Goal: Information Seeking & Learning: Learn about a topic

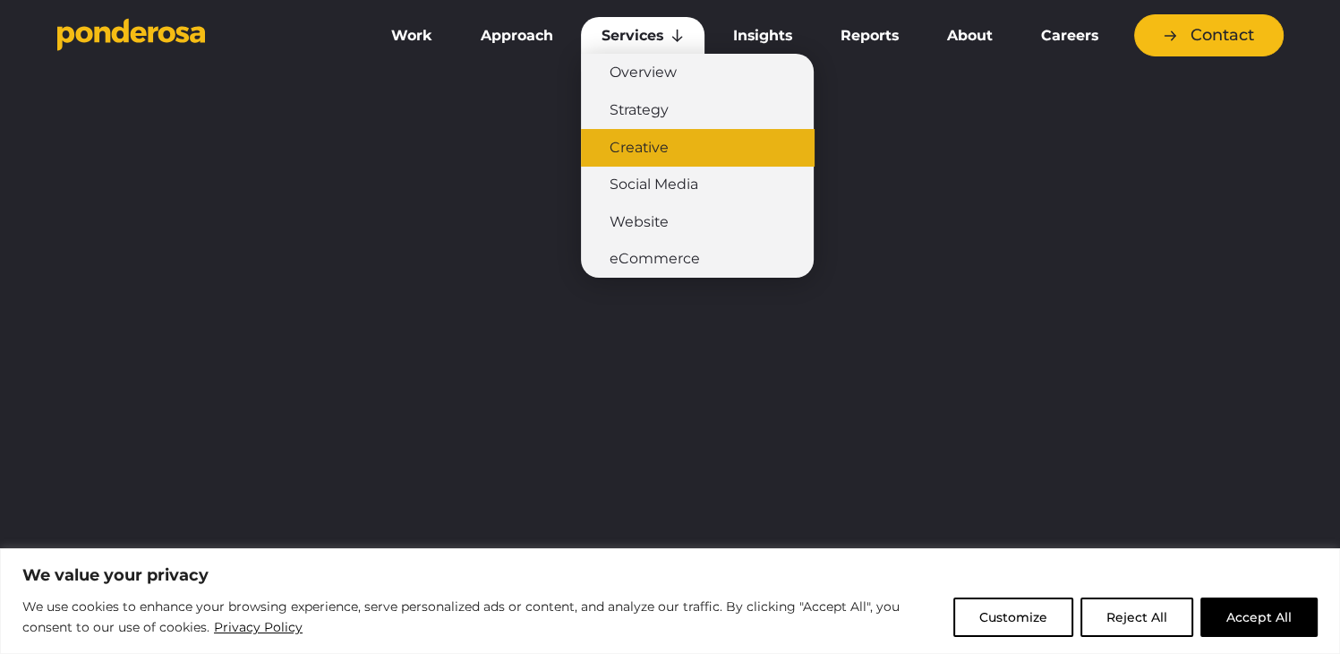
click at [629, 144] on link "Creative" at bounding box center [697, 148] width 233 height 38
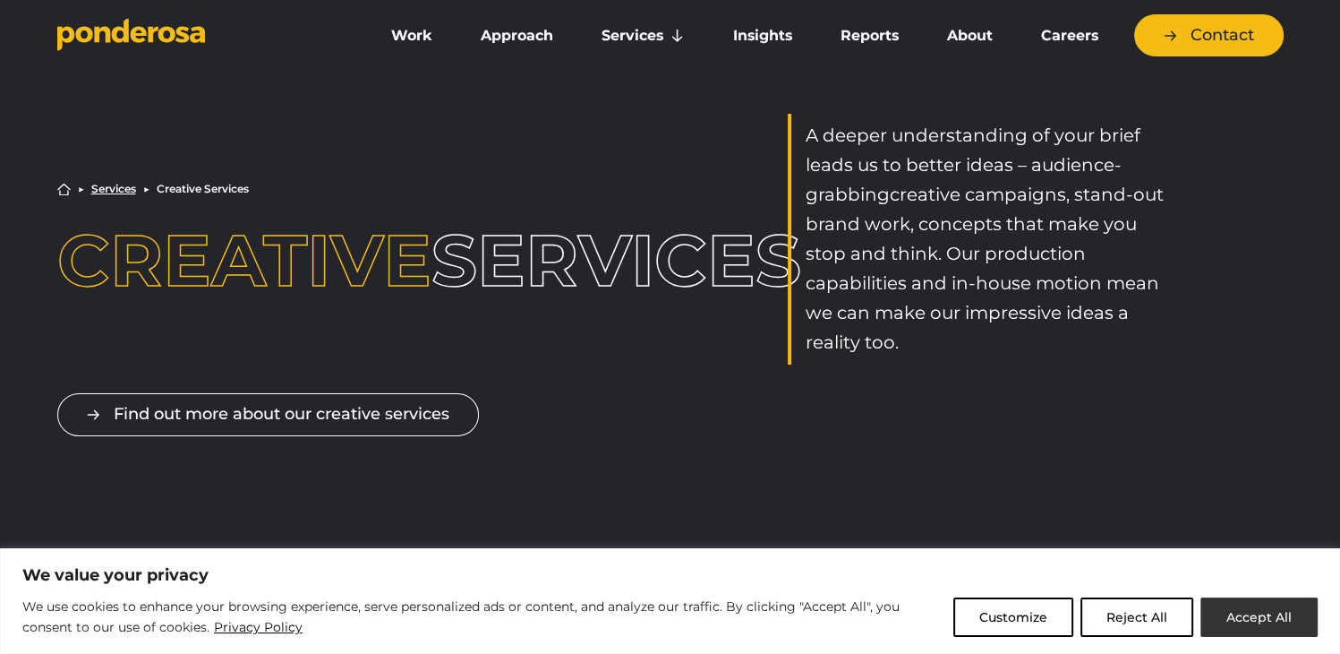
click at [1261, 634] on button "Accept All" at bounding box center [1259, 616] width 117 height 39
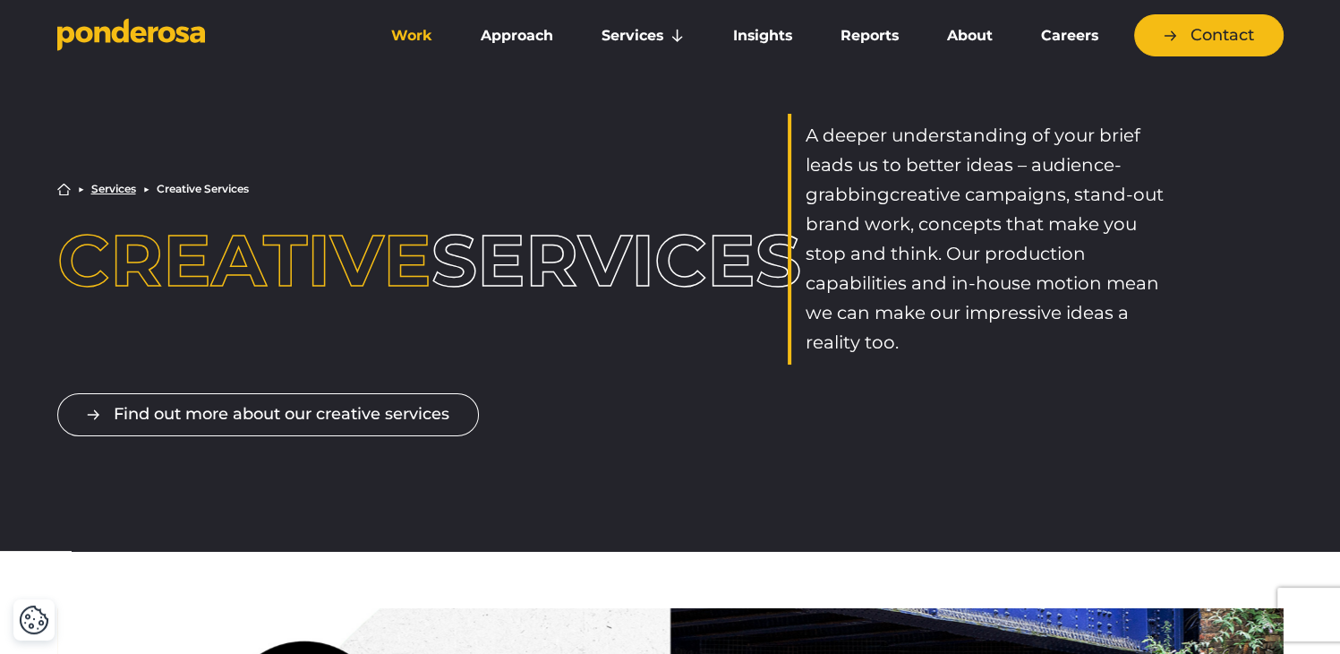
click at [410, 31] on link "Work" at bounding box center [412, 36] width 82 height 38
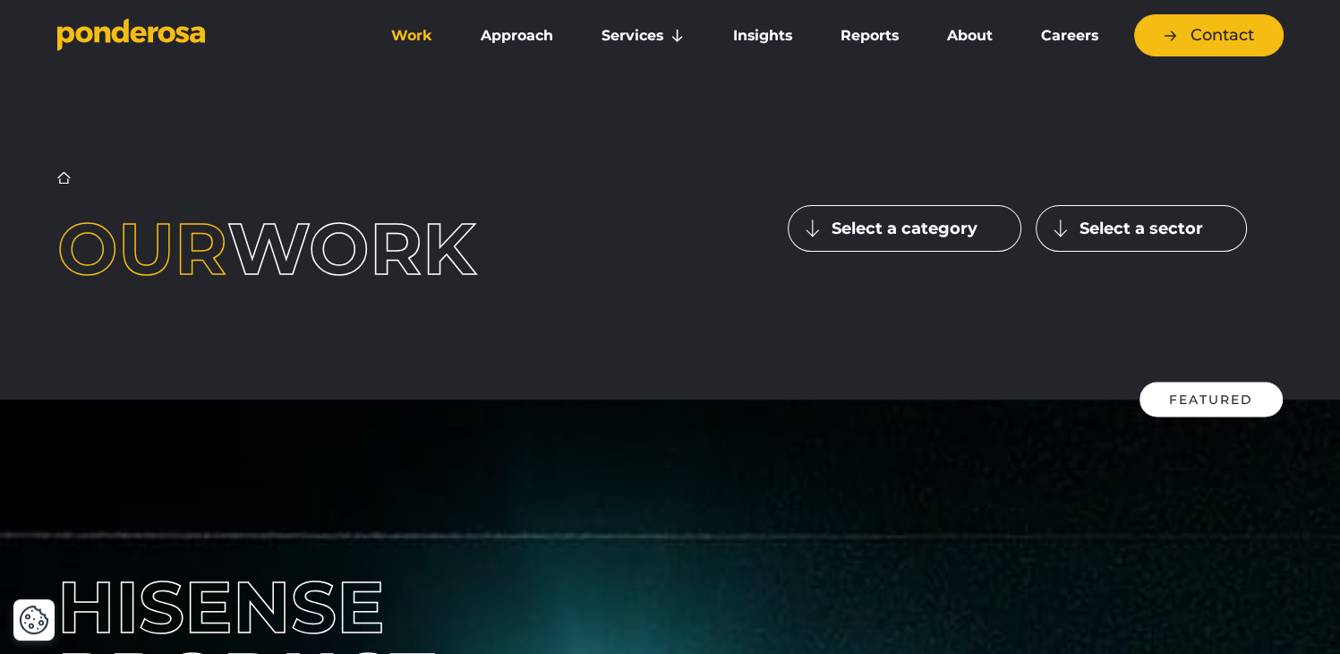
click at [1145, 230] on button "Select a sector" at bounding box center [1141, 228] width 211 height 47
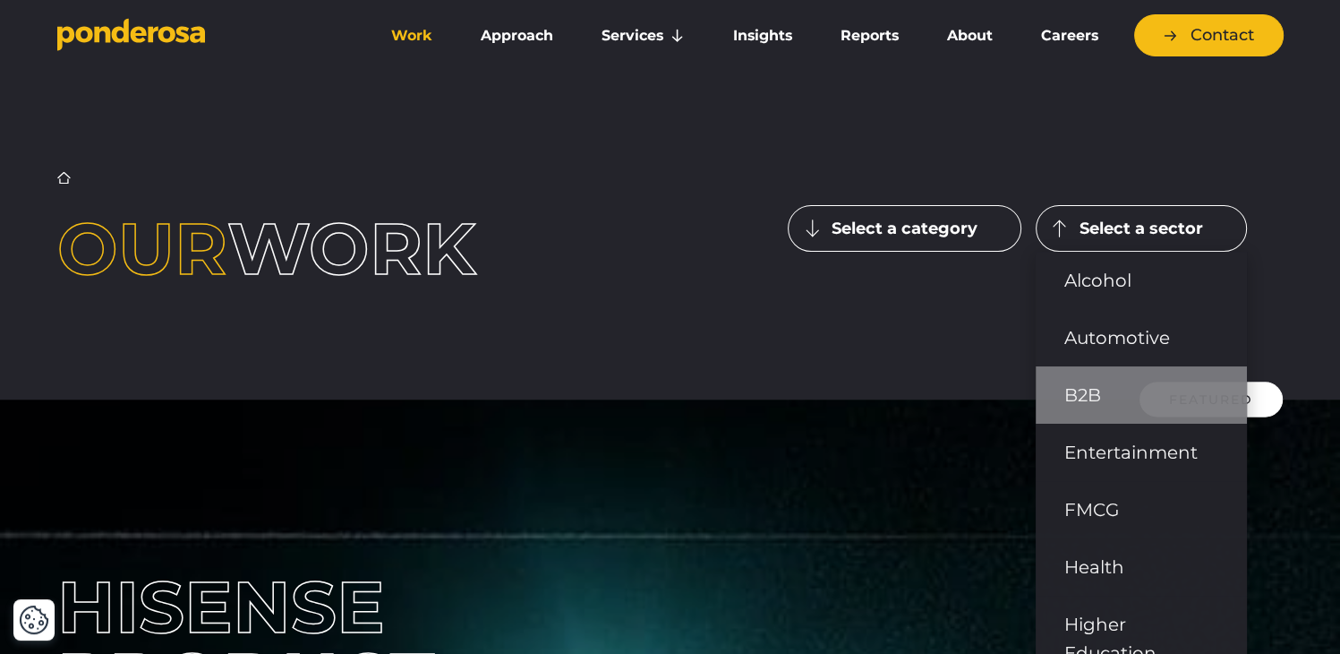
click at [1098, 384] on link "B2B" at bounding box center [1141, 394] width 211 height 57
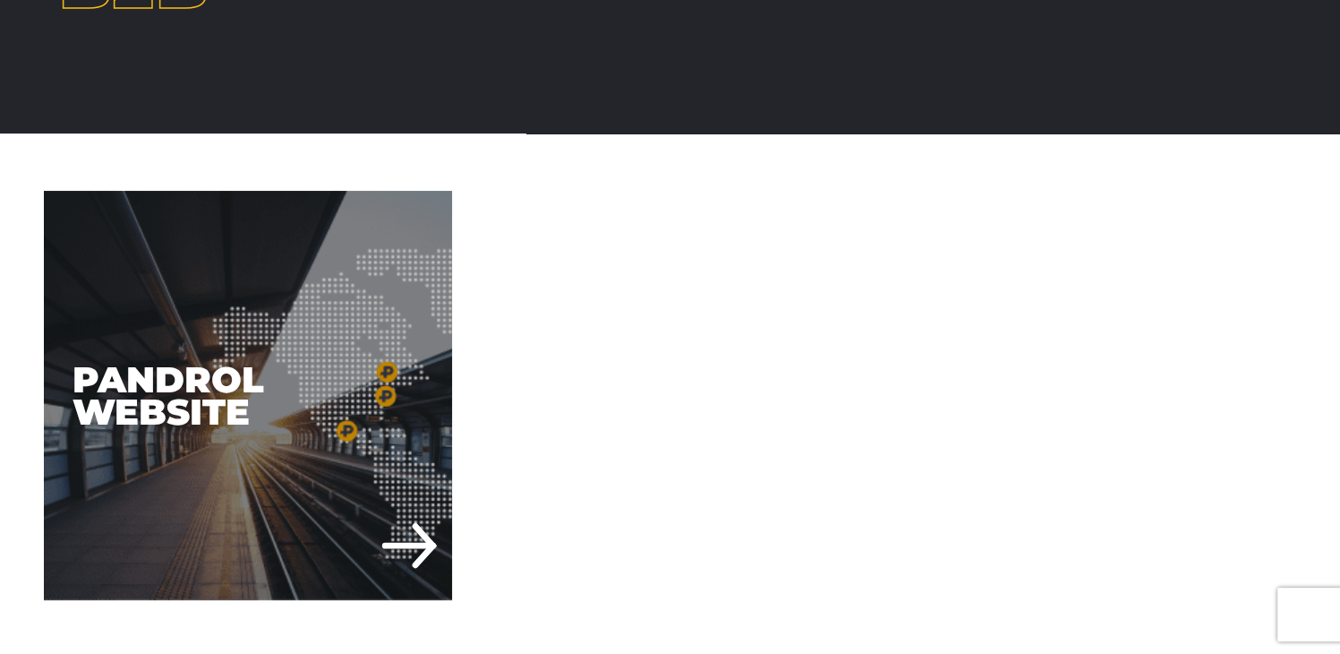
scroll to position [376, 0]
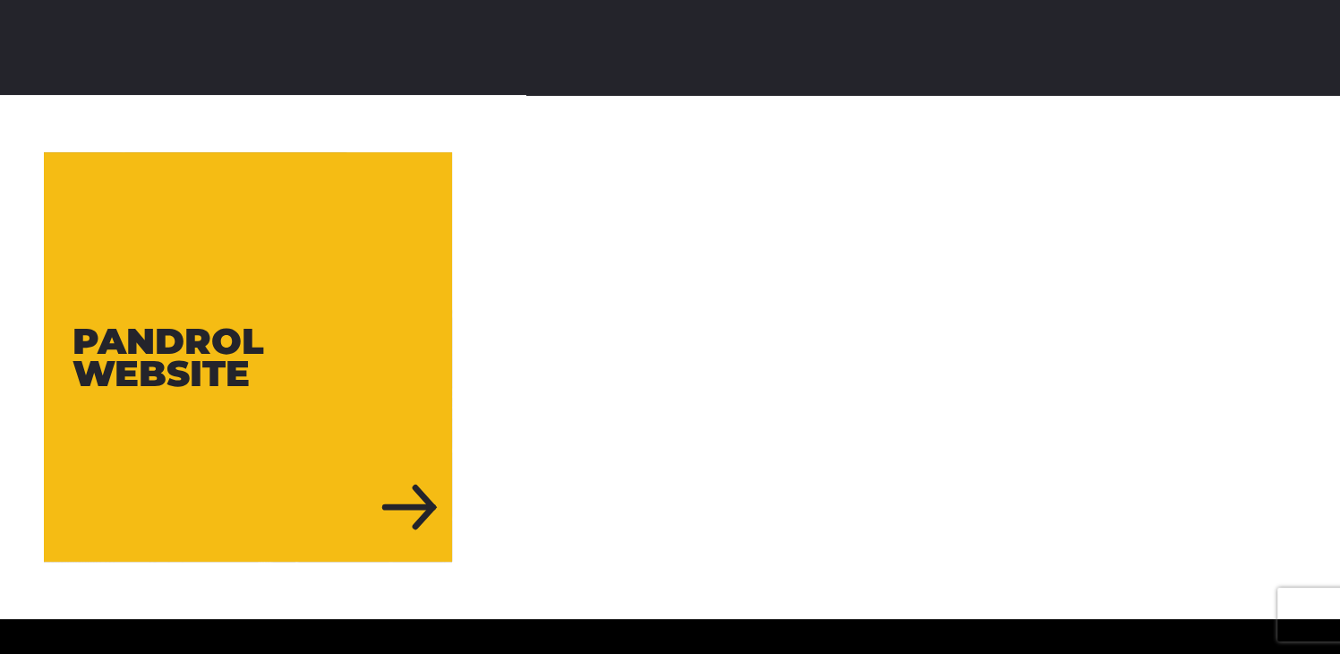
click at [292, 415] on div "Pandrol Website" at bounding box center [248, 356] width 409 height 409
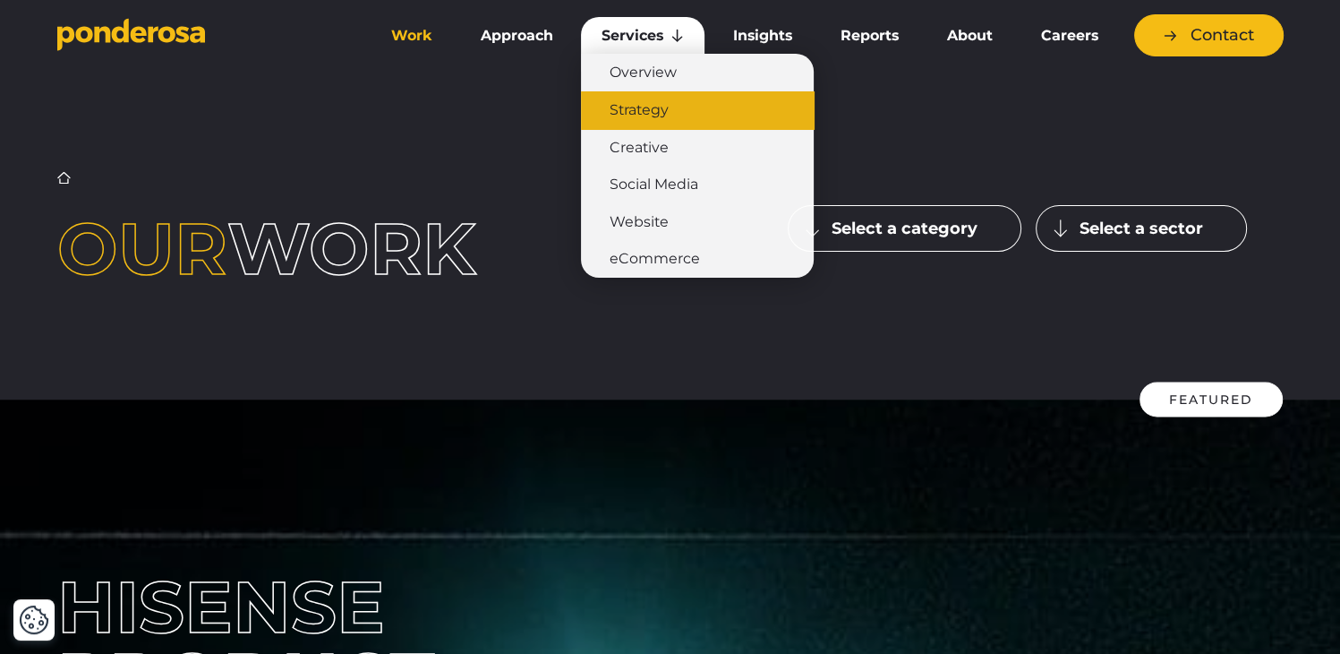
click at [645, 115] on link "Strategy" at bounding box center [697, 110] width 233 height 38
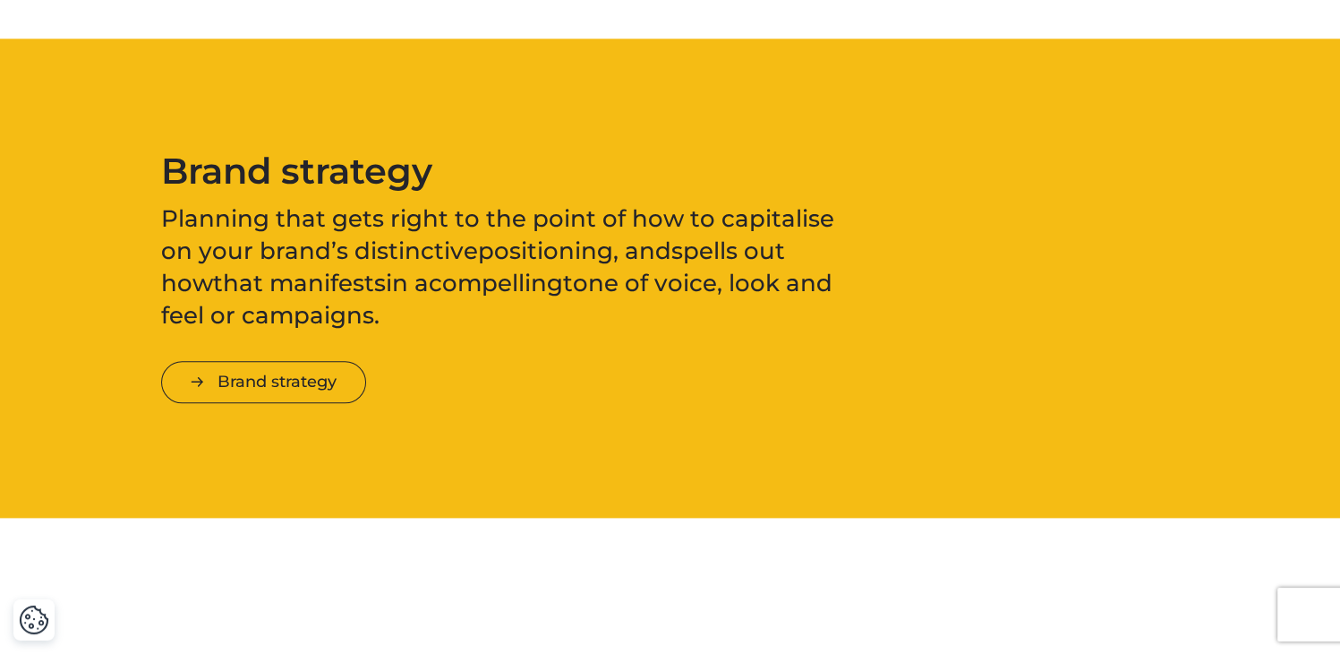
scroll to position [2063, 0]
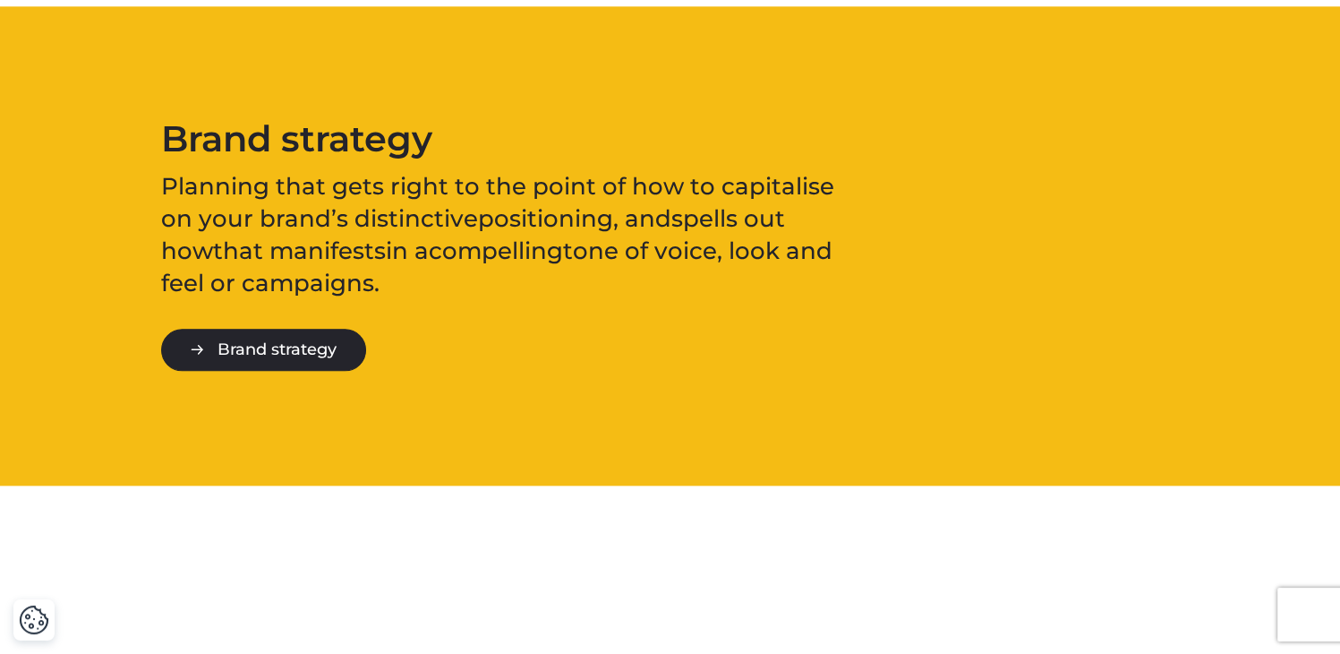
click at [343, 348] on link "Brand strategy" at bounding box center [263, 350] width 205 height 42
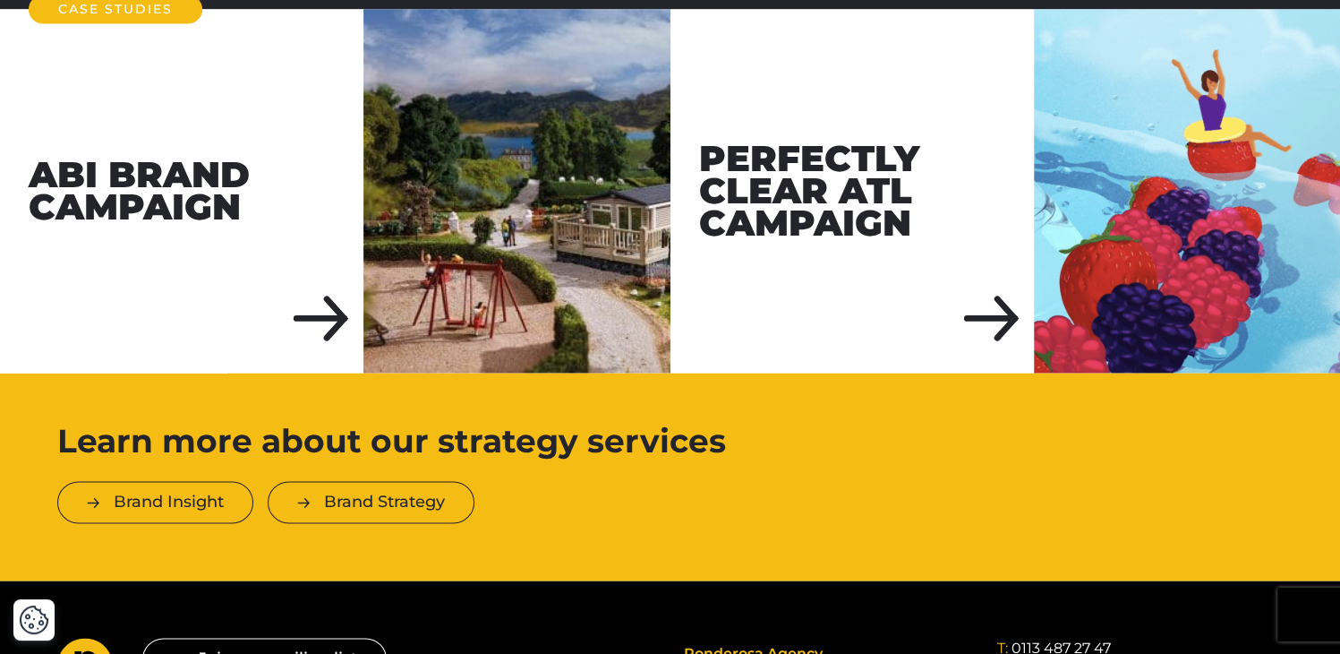
scroll to position [2624, 0]
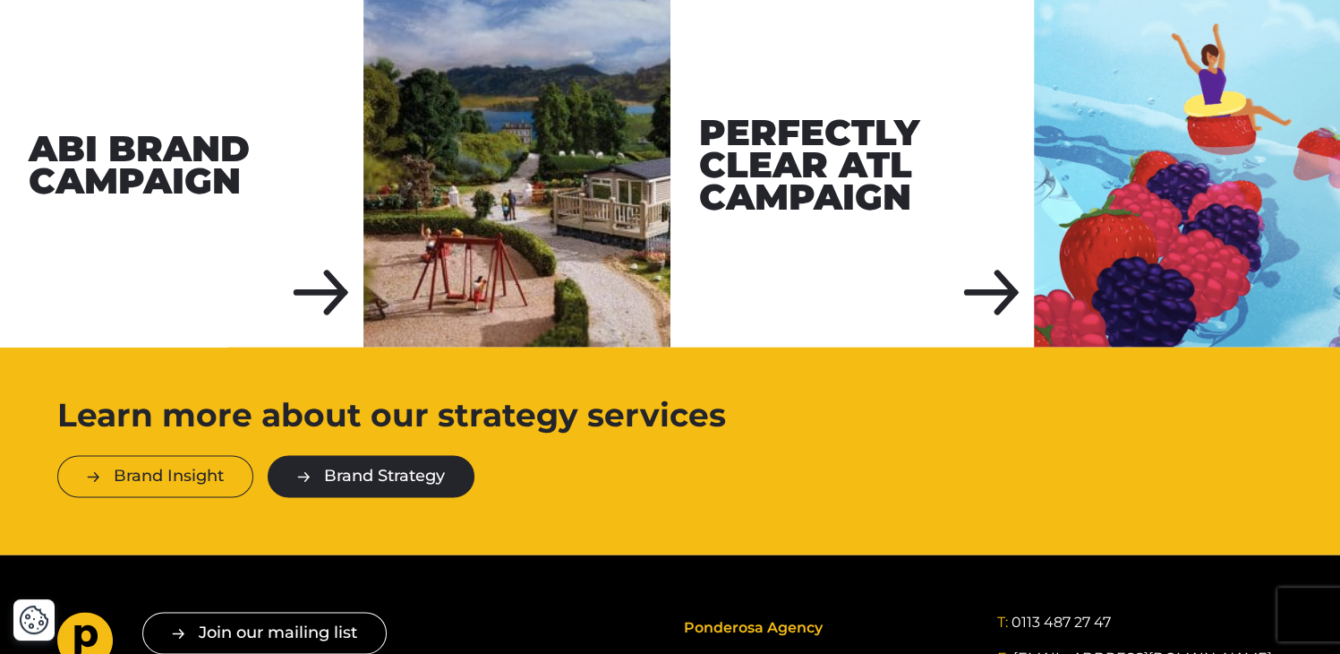
click at [383, 455] on link "Brand Strategy" at bounding box center [371, 476] width 207 height 42
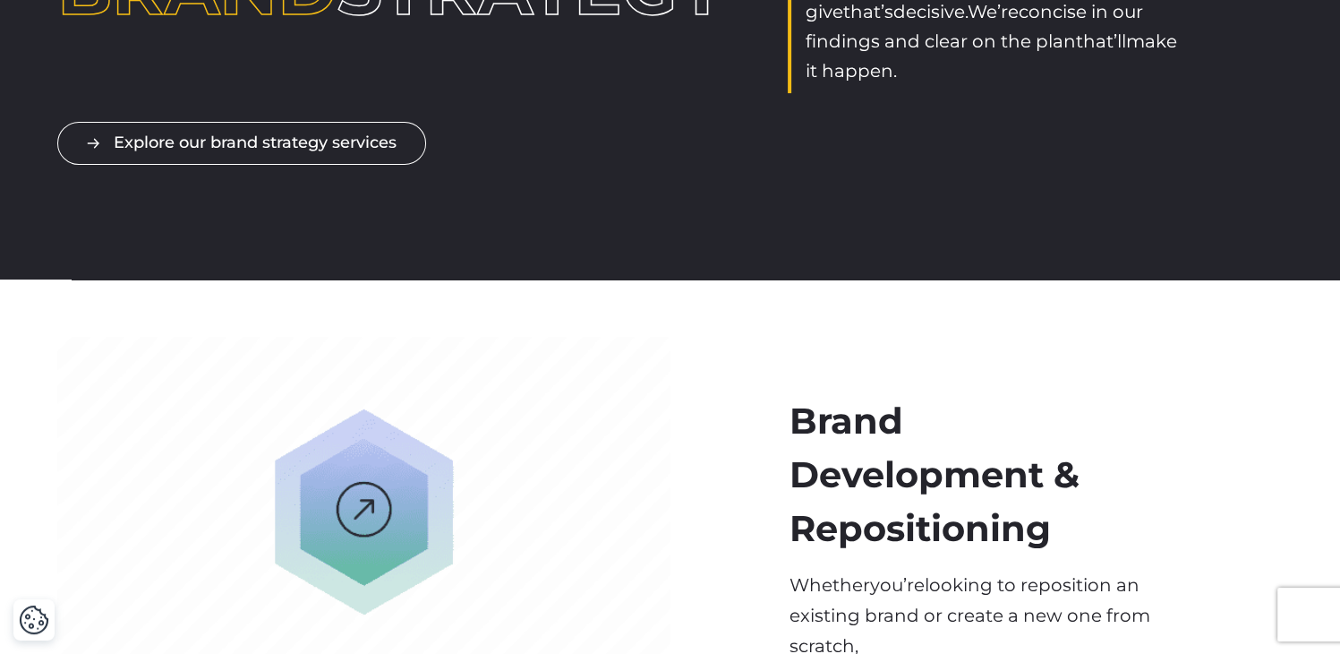
scroll to position [240, 0]
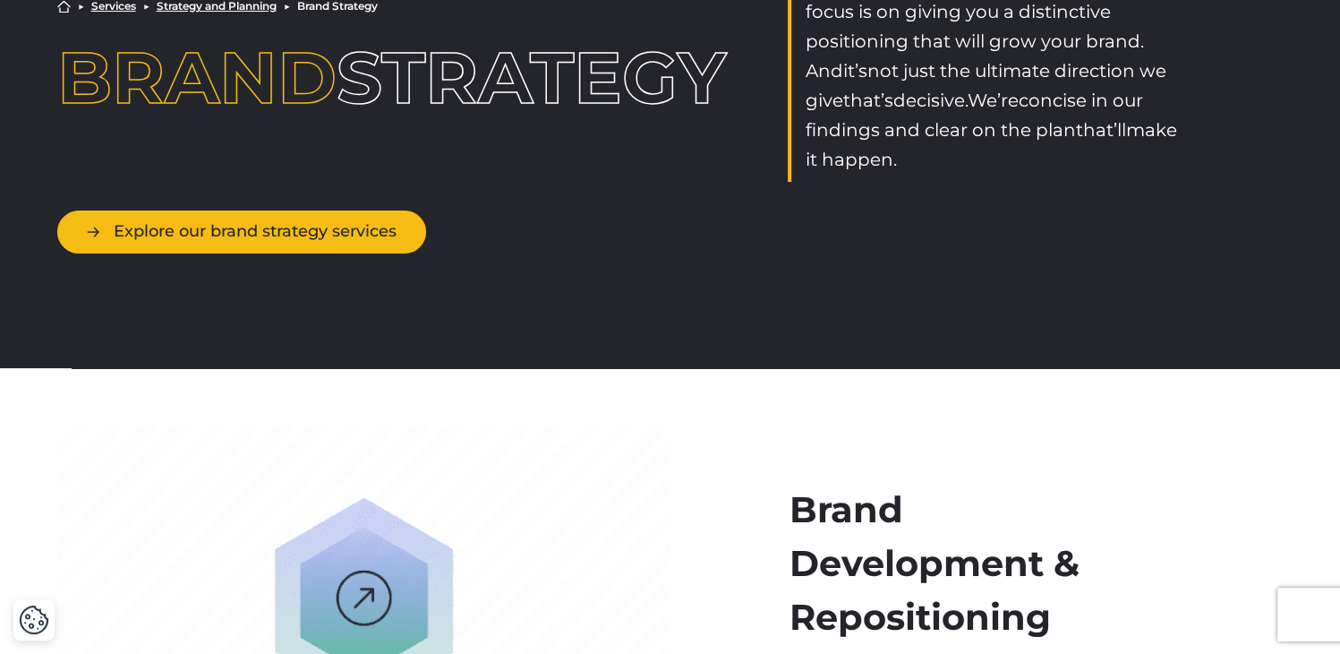
click at [358, 233] on link "Explore our brand strategy services" at bounding box center [241, 231] width 369 height 42
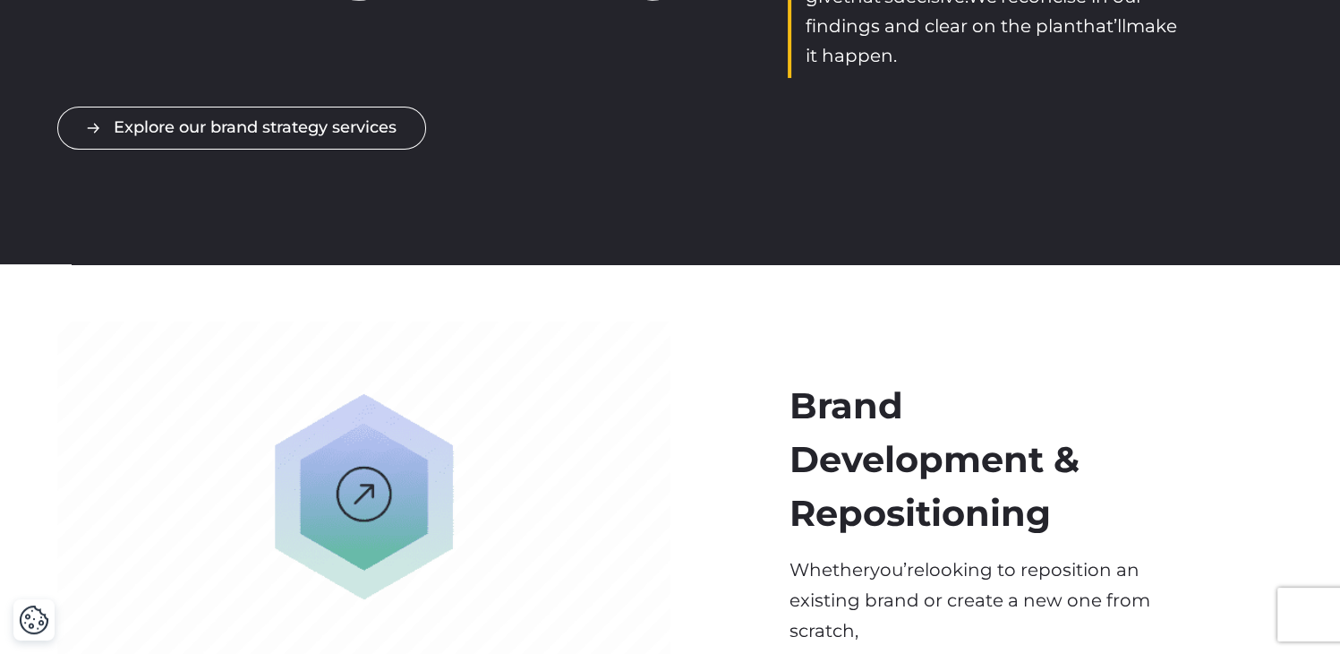
scroll to position [0, 0]
